Goal: Task Accomplishment & Management: Complete application form

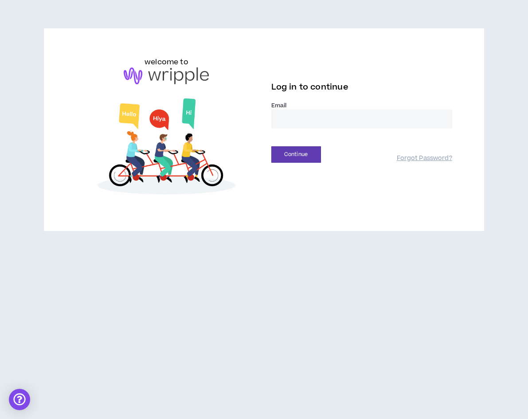
type input "**********"
click at [316, 152] on button "Continue" at bounding box center [297, 154] width 50 height 16
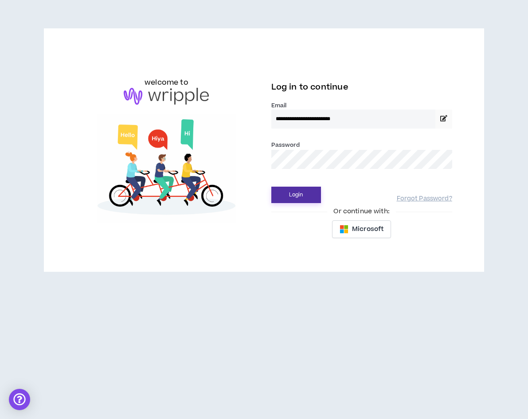
click at [293, 199] on button "Login" at bounding box center [297, 195] width 50 height 16
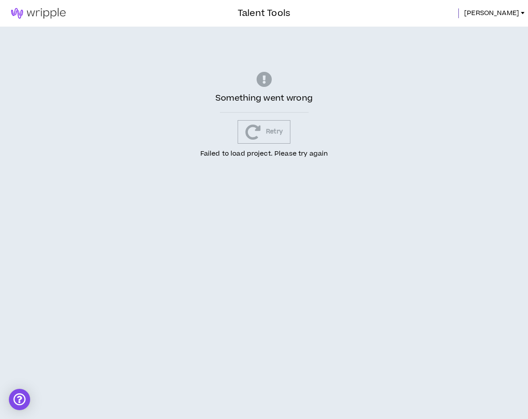
click at [276, 135] on button "Retry" at bounding box center [264, 132] width 53 height 24
click at [41, 11] on img at bounding box center [38, 13] width 77 height 11
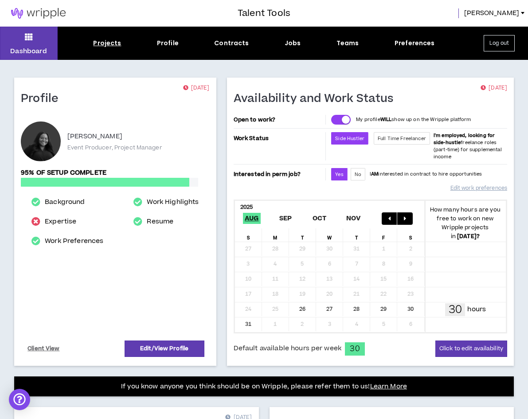
click at [110, 43] on div "Projects" at bounding box center [107, 43] width 28 height 9
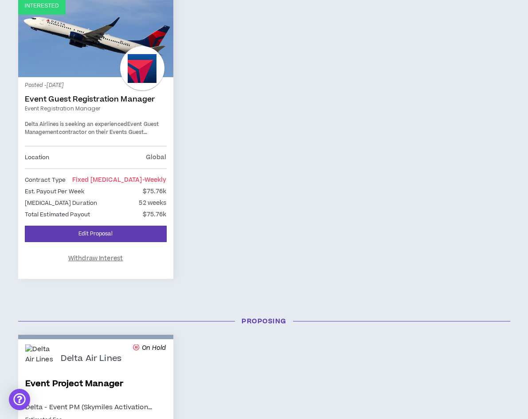
scroll to position [166, 0]
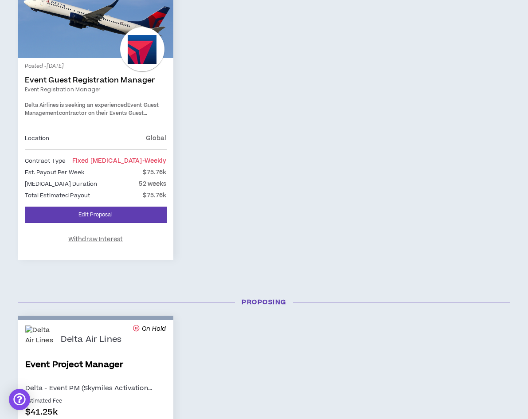
click at [114, 95] on div "Posted - 6 days ago Event Guest Registration Manager Event Registration Manager…" at bounding box center [96, 96] width 142 height 62
click at [112, 82] on link "Event Guest Registration Manager" at bounding box center [96, 80] width 142 height 9
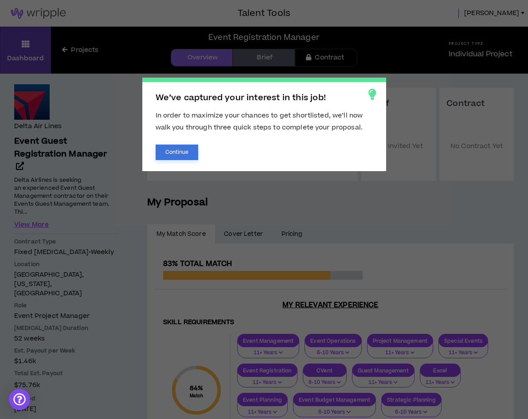
click at [181, 154] on button "Continue" at bounding box center [177, 153] width 43 height 16
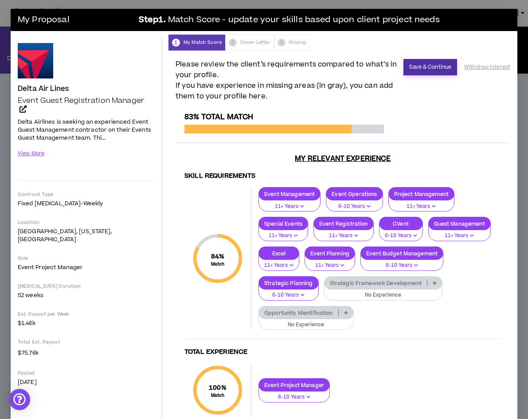
click at [420, 71] on button "Save & Continue" at bounding box center [431, 67] width 54 height 16
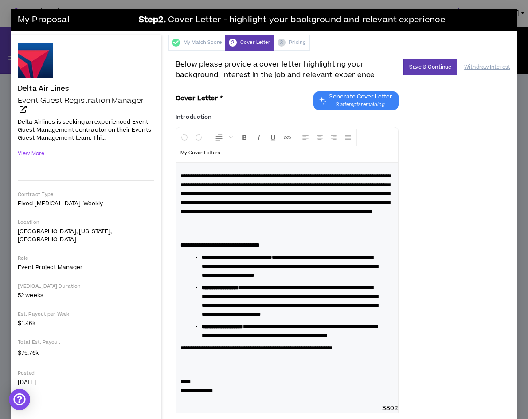
click at [481, 9] on div "My Proposal Step 2 . Cover Letter - highlight your background and relevant expe…" at bounding box center [264, 20] width 507 height 22
click at [520, 13] on div "My Proposal Step 2 . Cover Letter - highlight your background and relevant expe…" at bounding box center [264, 209] width 528 height 419
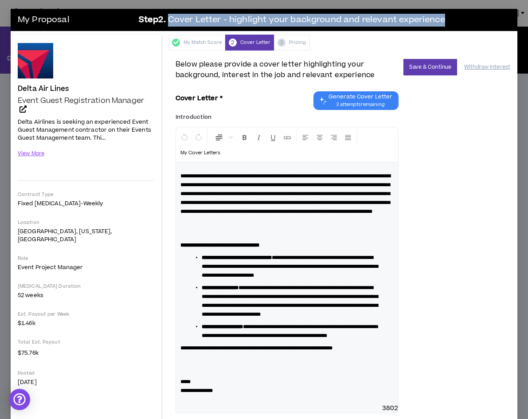
click at [520, 12] on div "My Proposal Step 2 . Cover Letter - highlight your background and relevant expe…" at bounding box center [264, 209] width 528 height 419
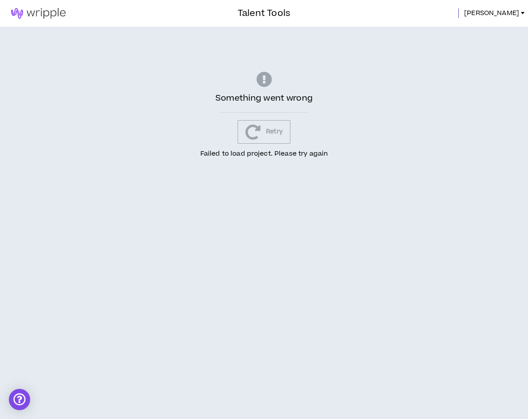
click at [254, 136] on icon "button" at bounding box center [253, 132] width 16 height 16
click at [502, 15] on span "[PERSON_NAME]" at bounding box center [492, 13] width 55 height 10
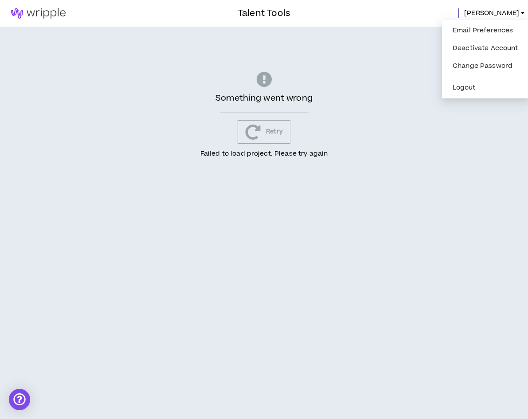
click at [30, 12] on img at bounding box center [38, 13] width 77 height 11
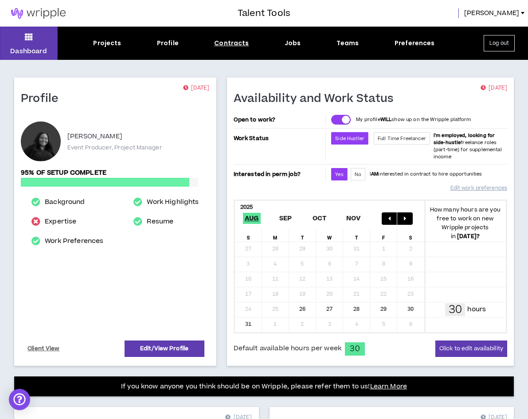
click at [222, 43] on div "Contracts" at bounding box center [231, 43] width 35 height 9
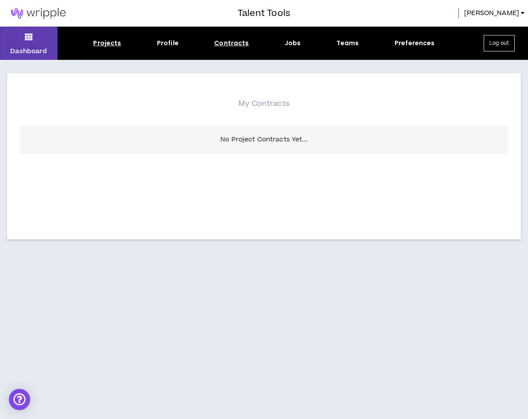
click at [112, 43] on div "Projects" at bounding box center [107, 43] width 28 height 9
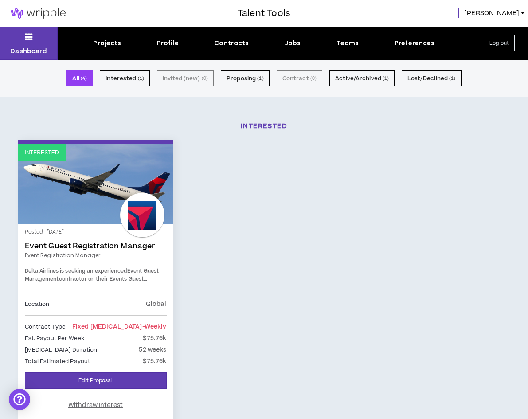
click at [139, 244] on link "Event Guest Registration Manager" at bounding box center [96, 246] width 142 height 9
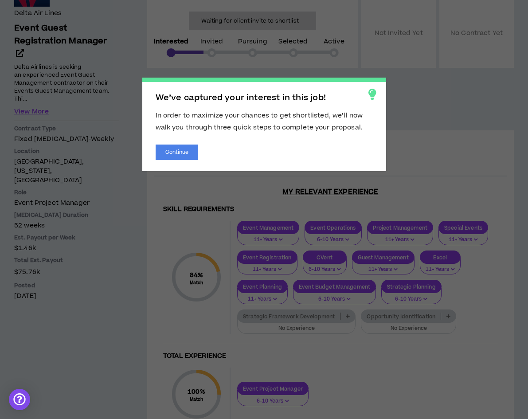
scroll to position [122, 0]
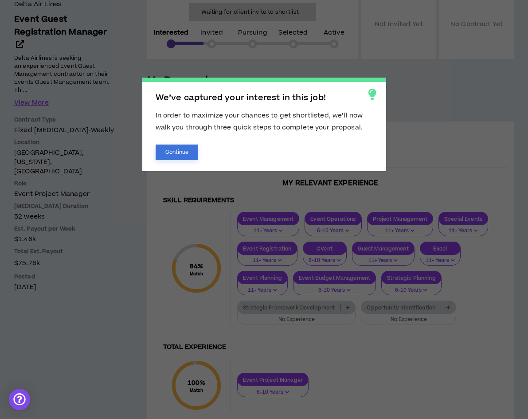
click at [162, 156] on button "Continue" at bounding box center [177, 153] width 43 height 16
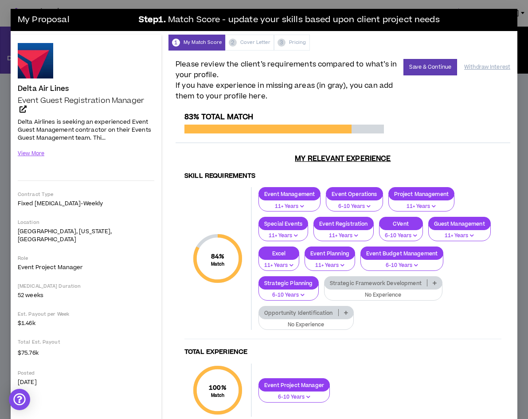
scroll to position [0, 0]
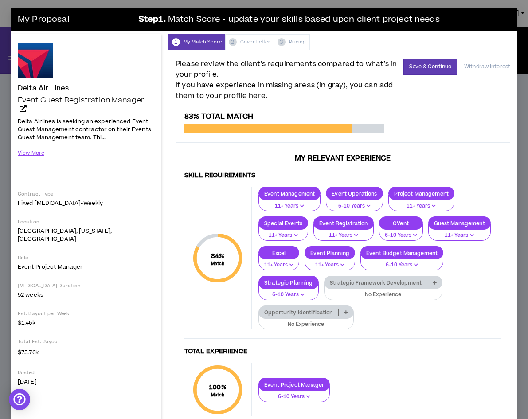
click at [522, 36] on div "My Proposal Step 1 . Match Score - update your skills based upon client project…" at bounding box center [264, 209] width 528 height 419
click at [523, 39] on div "My Proposal Step 1 . Match Score - update your skills based upon client project…" at bounding box center [264, 209] width 528 height 419
click at [249, 43] on div "1 My Match Score 2 Cover Letter 3 Pricing" at bounding box center [343, 42] width 349 height 16
click at [426, 67] on button "Save & Continue" at bounding box center [431, 67] width 54 height 16
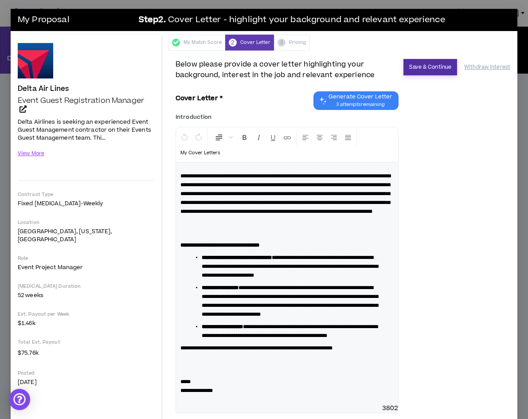
scroll to position [0, 0]
click at [410, 68] on button "Save & Continue" at bounding box center [431, 67] width 54 height 16
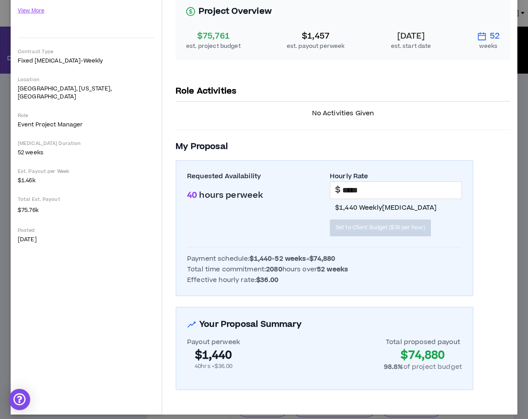
scroll to position [139, 0]
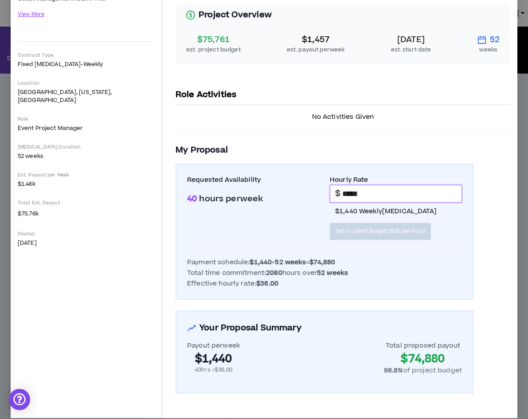
drag, startPoint x: 365, startPoint y: 195, endPoint x: 335, endPoint y: 194, distance: 29.8
click at [336, 194] on div "$ *****" at bounding box center [396, 194] width 132 height 18
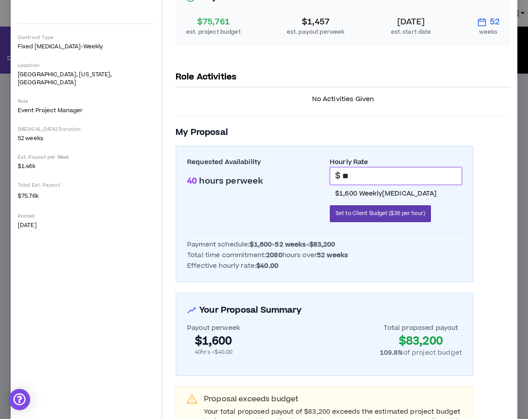
scroll to position [158, 0]
type input "*"
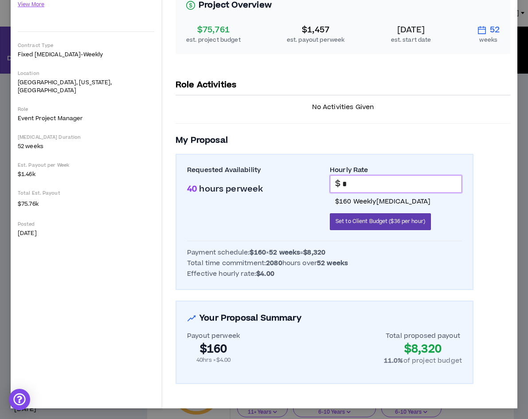
scroll to position [149, 0]
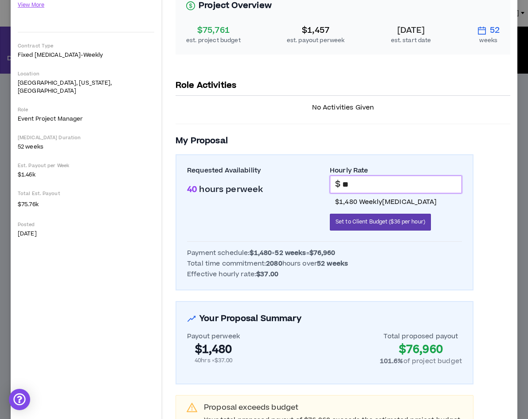
type input "*"
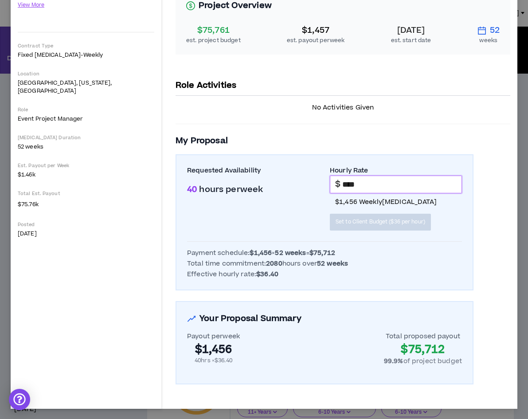
type input "*****"
click at [389, 133] on div "Project Overview $75,761 est. project budget $1,457 est. payout per week [DATE]…" at bounding box center [343, 184] width 335 height 401
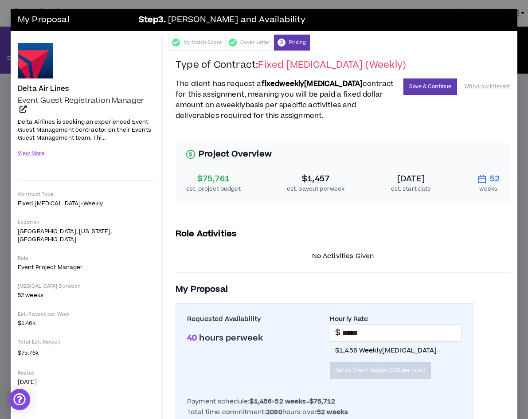
scroll to position [0, 0]
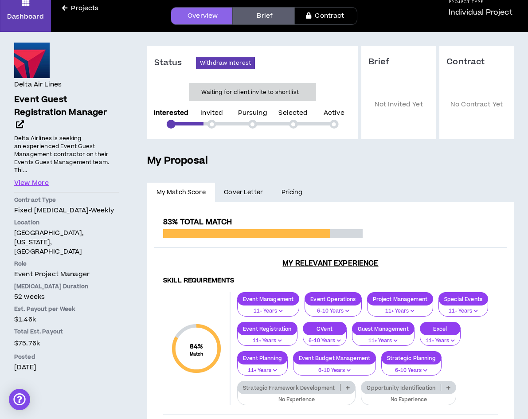
scroll to position [39, 0]
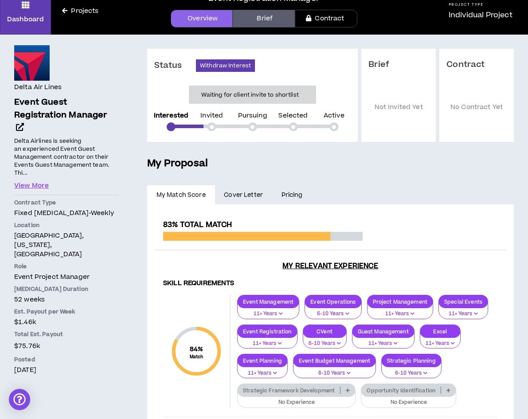
click at [29, 190] on div "Delta Air Lines Event Guest Registration Manager Delta Airlines is seeking an e…" at bounding box center [66, 210] width 105 height 330
click at [29, 185] on button "View More" at bounding box center [31, 186] width 35 height 10
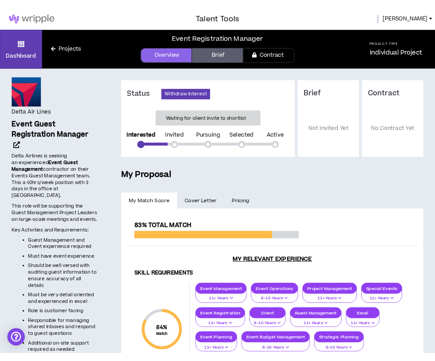
scroll to position [0, 0]
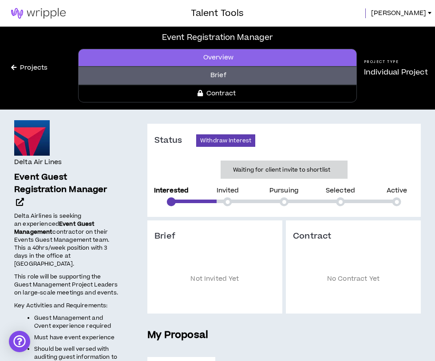
click at [20, 71] on link "Projects" at bounding box center [29, 68] width 59 height 10
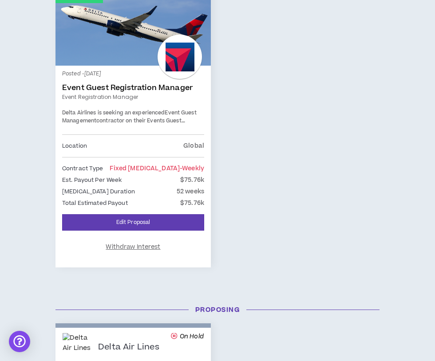
scroll to position [166, 0]
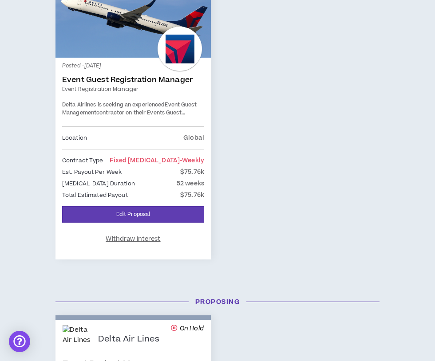
click at [128, 99] on div "Posted - [DATE] Event Guest Registration Manager Event Registration Manager Del…" at bounding box center [133, 95] width 142 height 62
click at [106, 198] on p "Total Estimated Payout" at bounding box center [95, 195] width 66 height 10
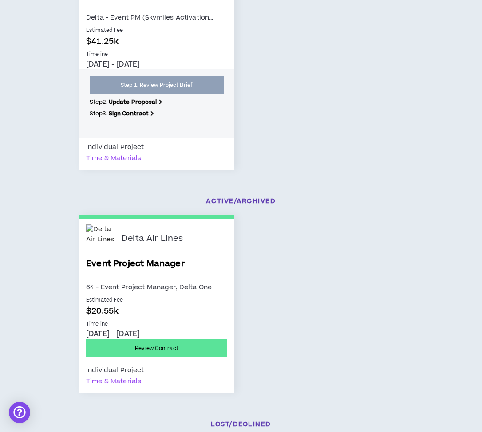
scroll to position [507, 0]
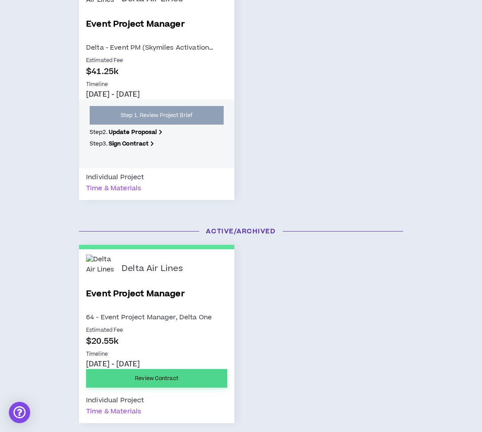
click at [154, 377] on link "Review Contract" at bounding box center [156, 378] width 141 height 19
